Goal: Task Accomplishment & Management: Manage account settings

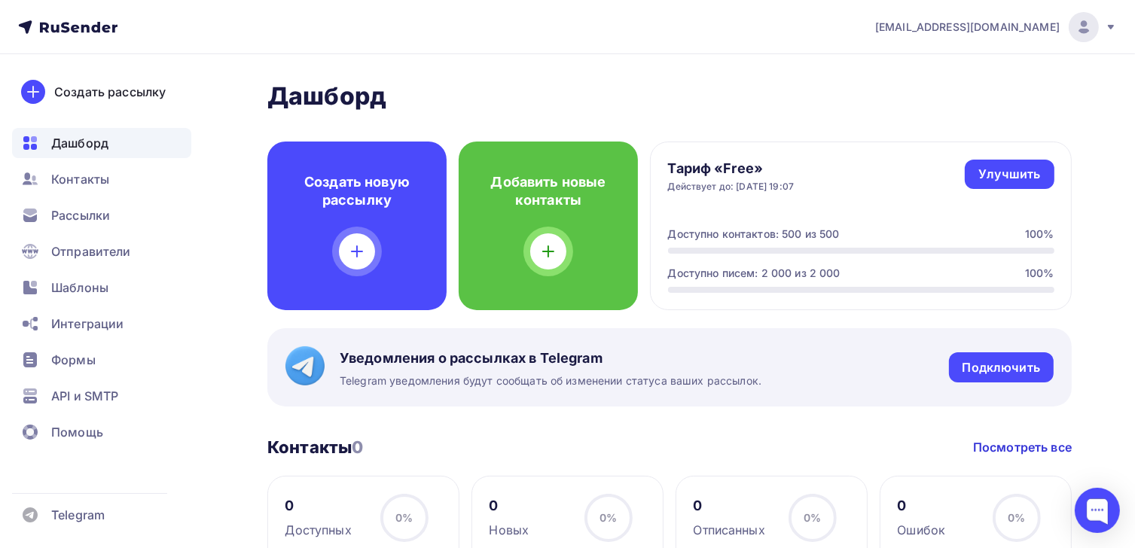
click at [1111, 26] on icon at bounding box center [1111, 27] width 6 height 5
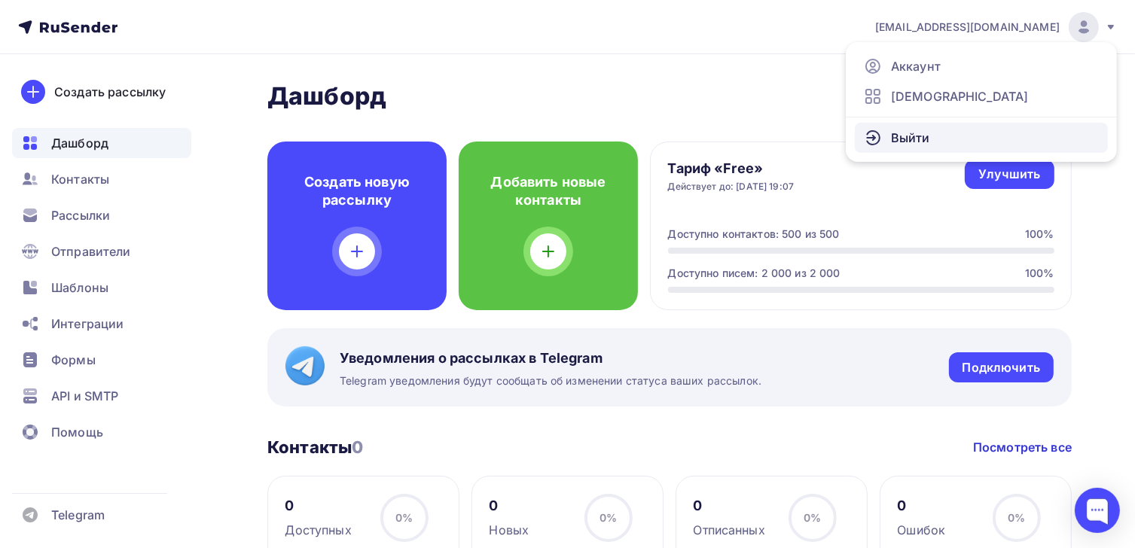
click at [918, 127] on link "Выйти" at bounding box center [981, 138] width 253 height 30
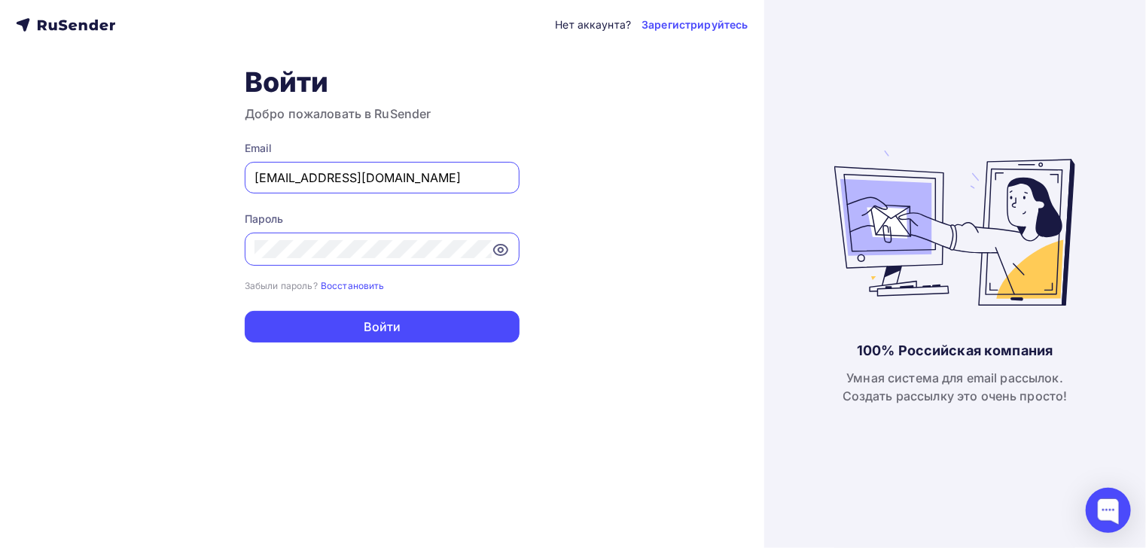
click at [385, 173] on input "[EMAIL_ADDRESS][DOMAIN_NAME]" at bounding box center [382, 178] width 255 height 18
type input "d.voronin@gkatmos.ru"
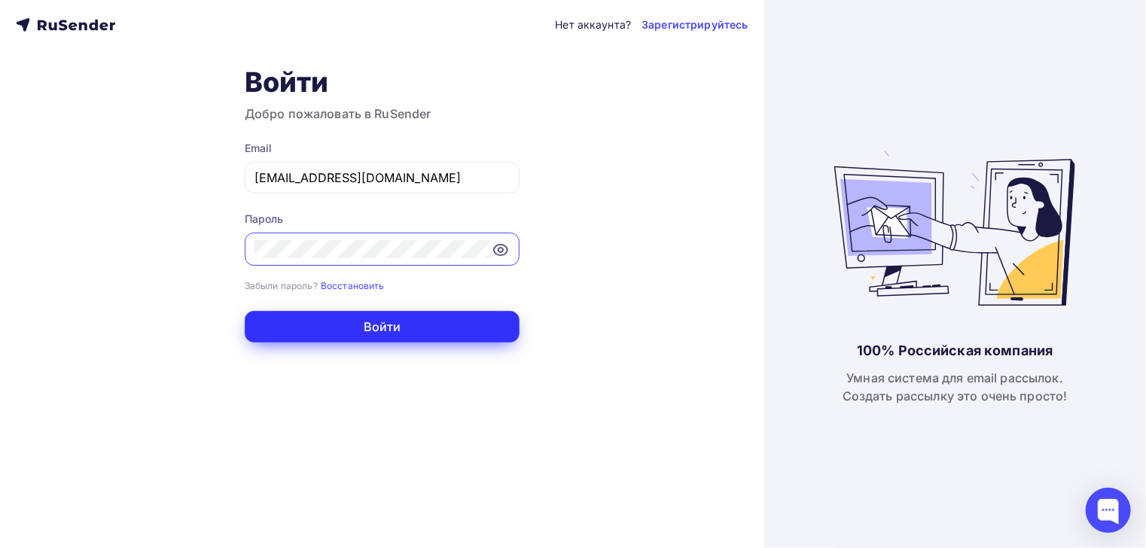
click at [385, 325] on button "Войти" at bounding box center [382, 327] width 275 height 32
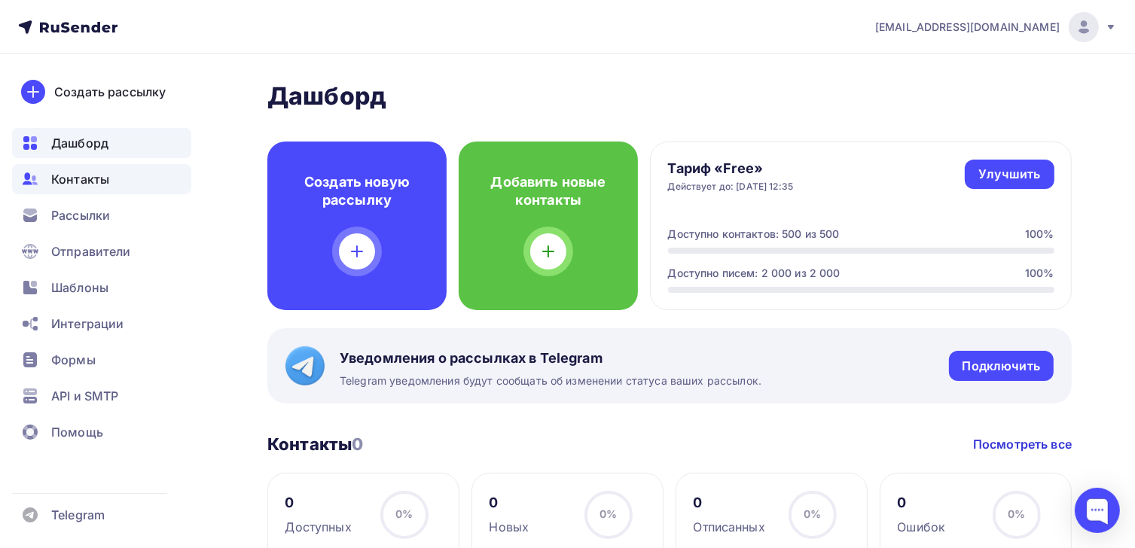
click at [96, 185] on span "Контакты" at bounding box center [80, 179] width 58 height 18
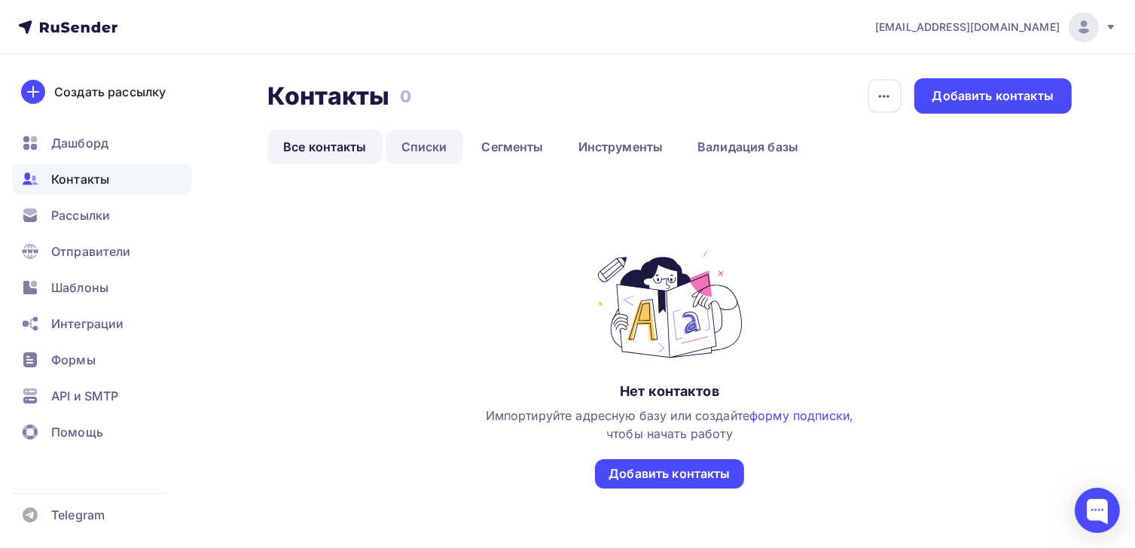
click at [439, 149] on link "Списки" at bounding box center [425, 147] width 78 height 35
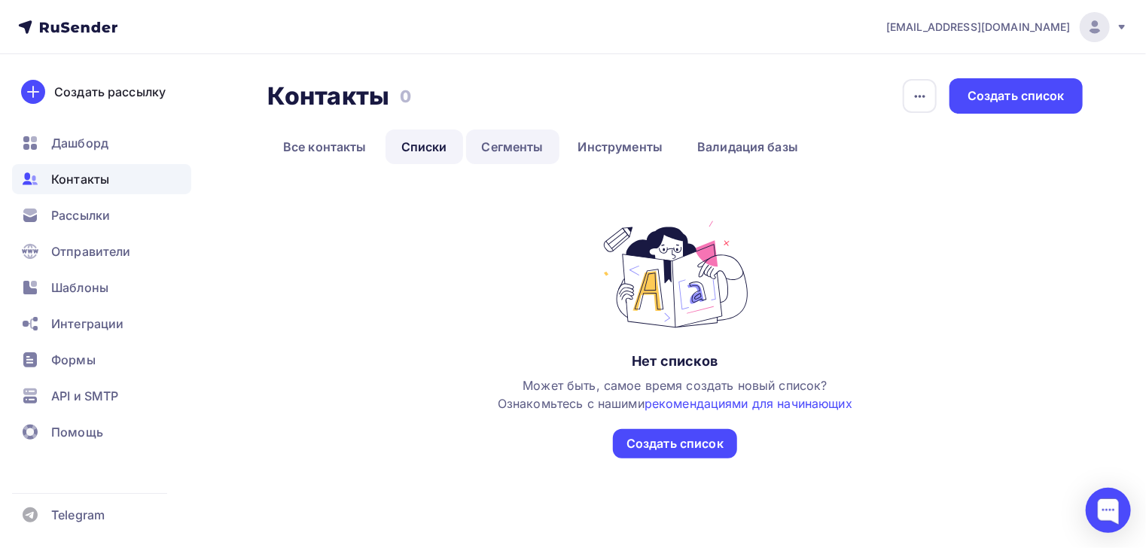
click at [511, 146] on link "Сегменты" at bounding box center [512, 147] width 93 height 35
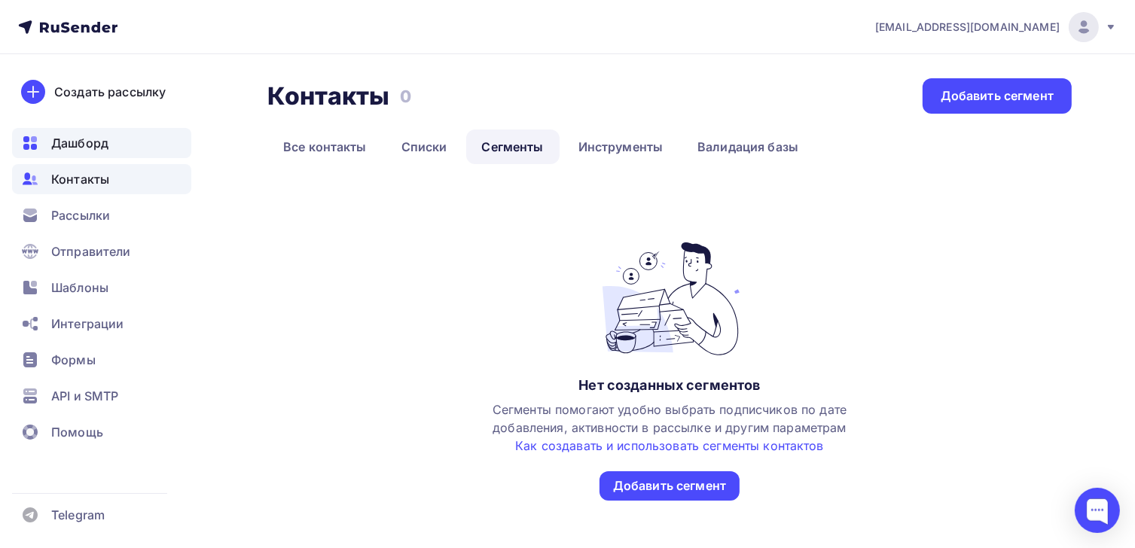
click at [60, 148] on span "Дашборд" at bounding box center [79, 143] width 57 height 18
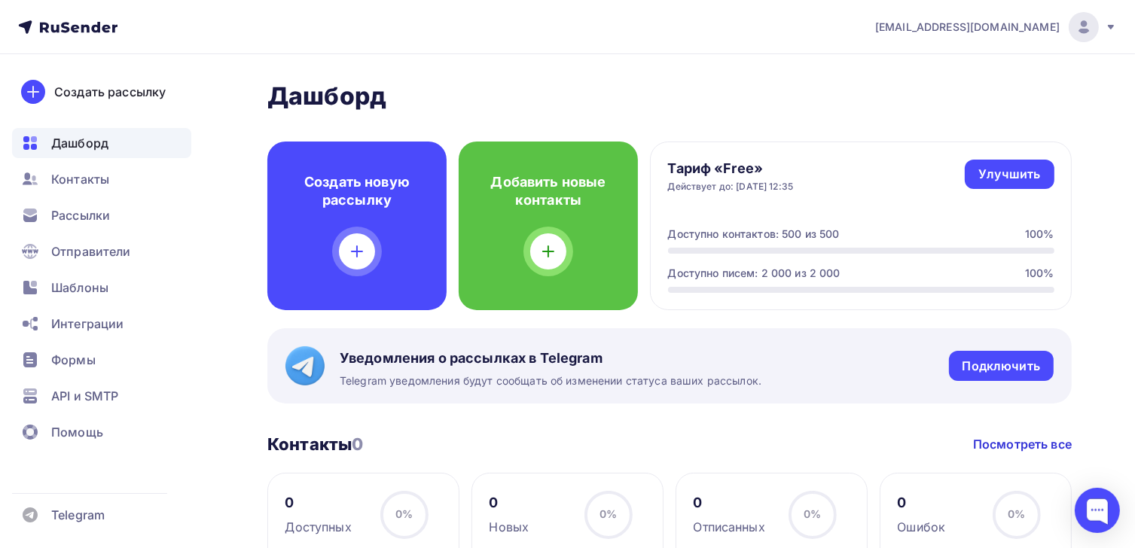
click at [1109, 24] on icon at bounding box center [1111, 27] width 12 height 12
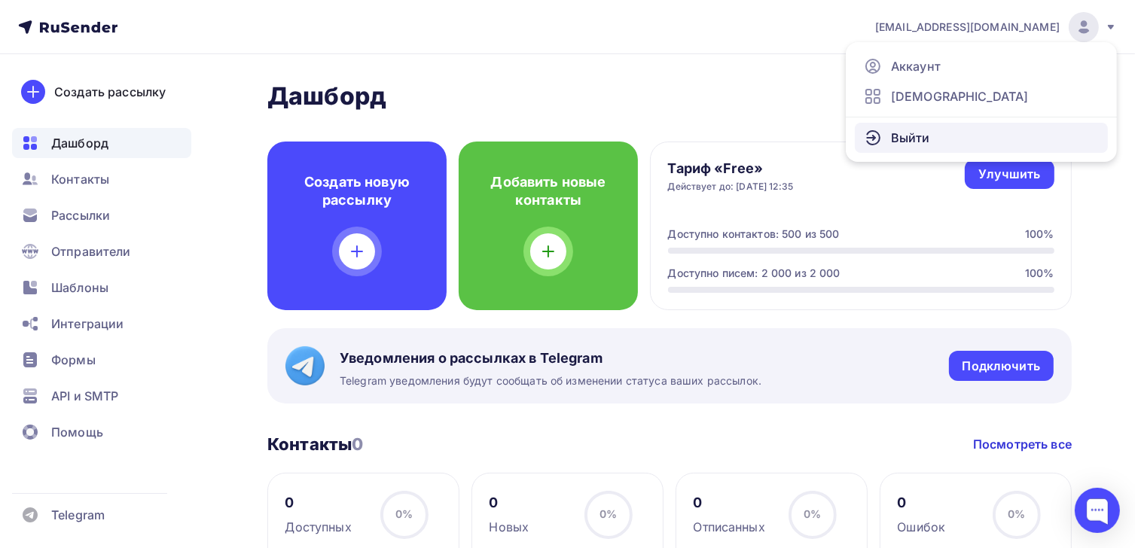
click at [913, 130] on span "Выйти" at bounding box center [910, 138] width 39 height 18
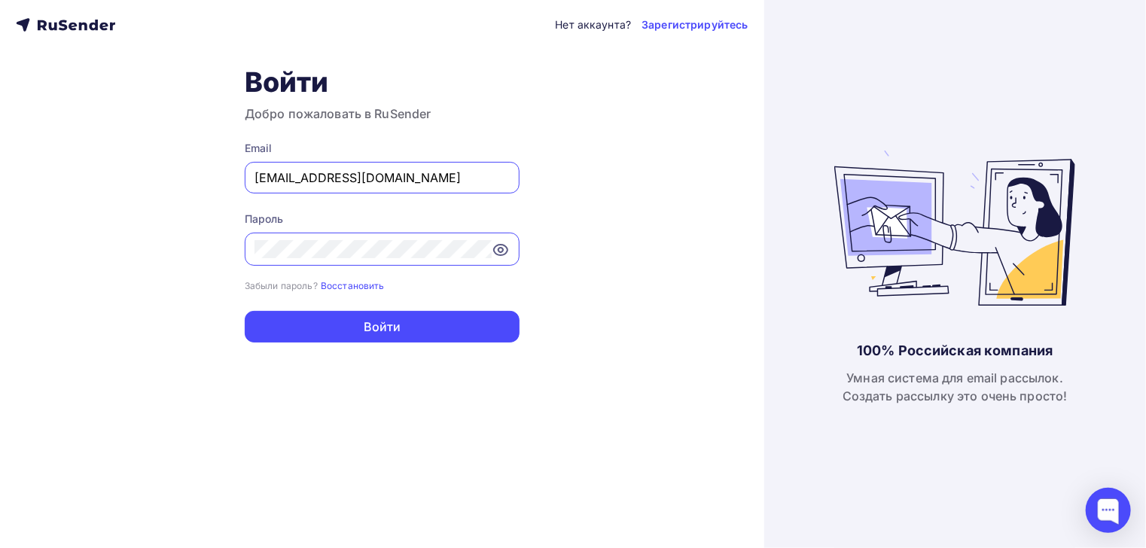
click at [380, 177] on input "d.voronin@gkatmos.ru" at bounding box center [382, 178] width 255 height 18
type input "[EMAIL_ADDRESS][DOMAIN_NAME]"
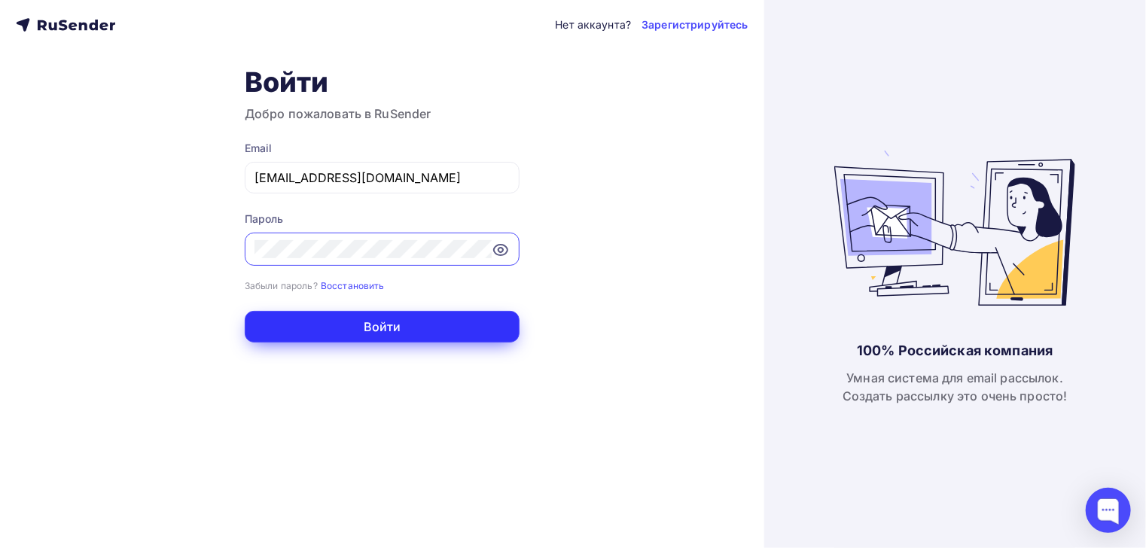
click at [389, 332] on button "Войти" at bounding box center [382, 327] width 275 height 32
